Goal: Information Seeking & Learning: Learn about a topic

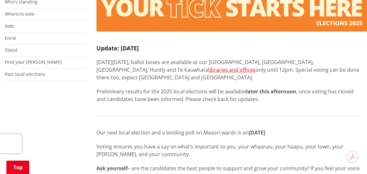
scroll to position [176, 0]
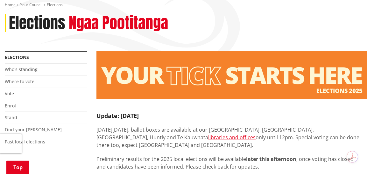
scroll to position [92, 0]
